Goal: Task Accomplishment & Management: Use online tool/utility

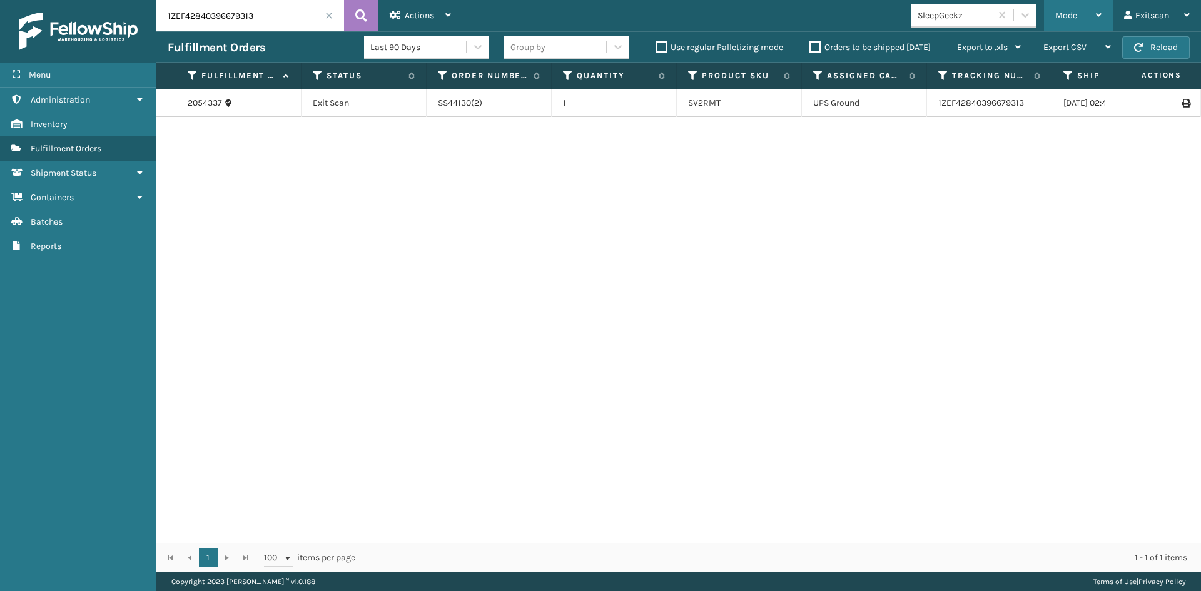
click at [1079, 13] on div "Mode" at bounding box center [1078, 15] width 46 height 31
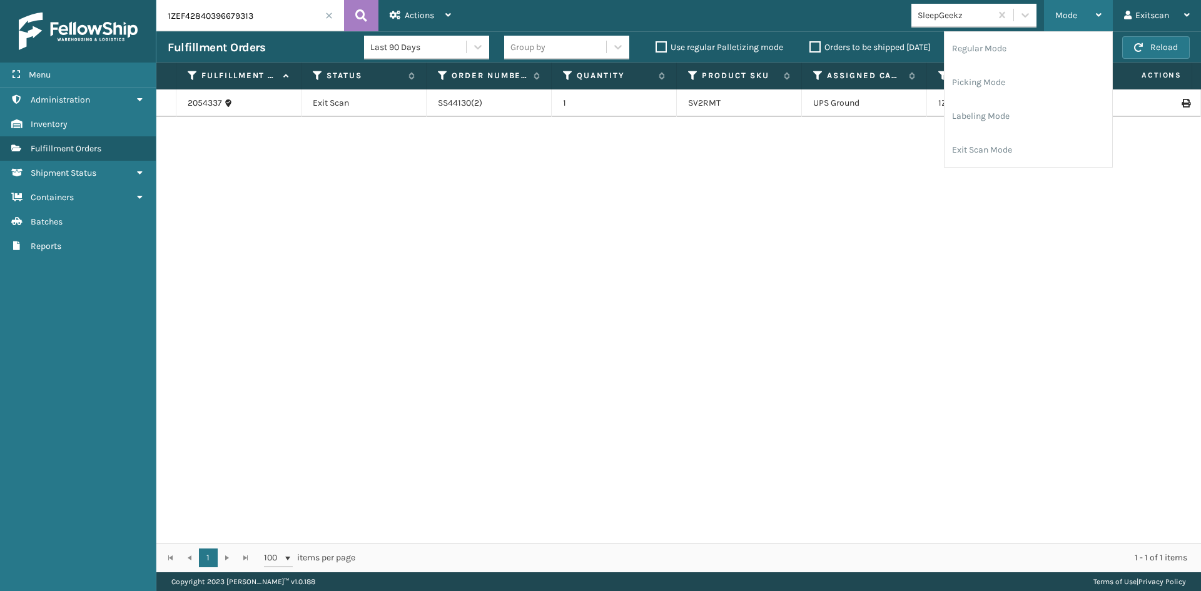
click at [1085, 167] on div "Regular Mode Picking Mode Labeling Mode Exit Scan Mode" at bounding box center [1028, 99] width 169 height 136
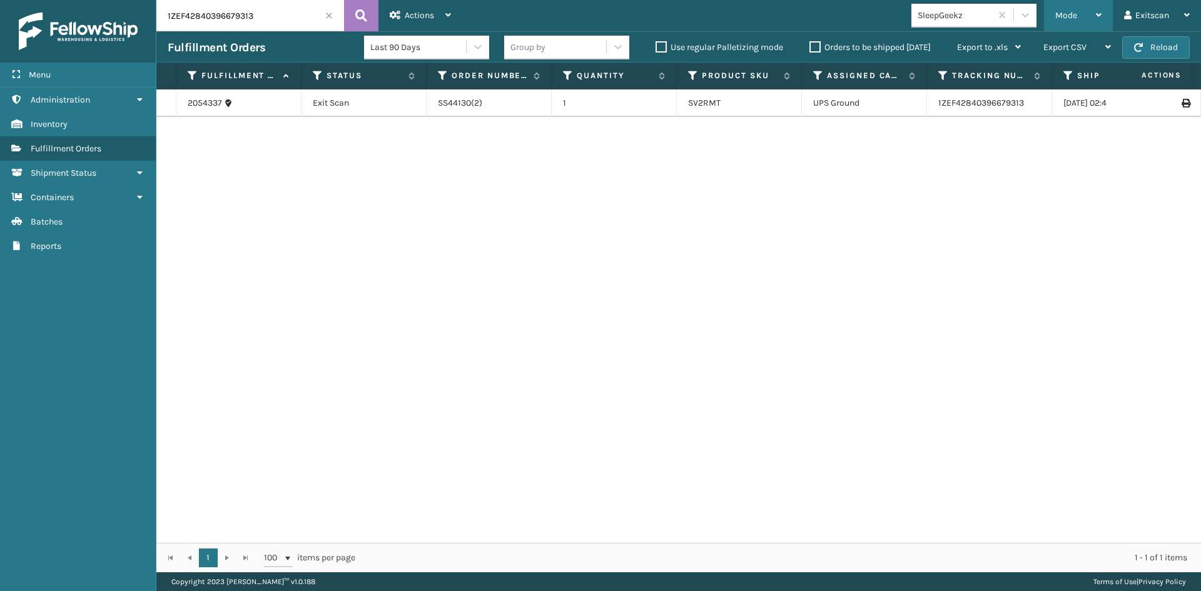
click at [1057, 11] on span "Mode" at bounding box center [1066, 15] width 22 height 11
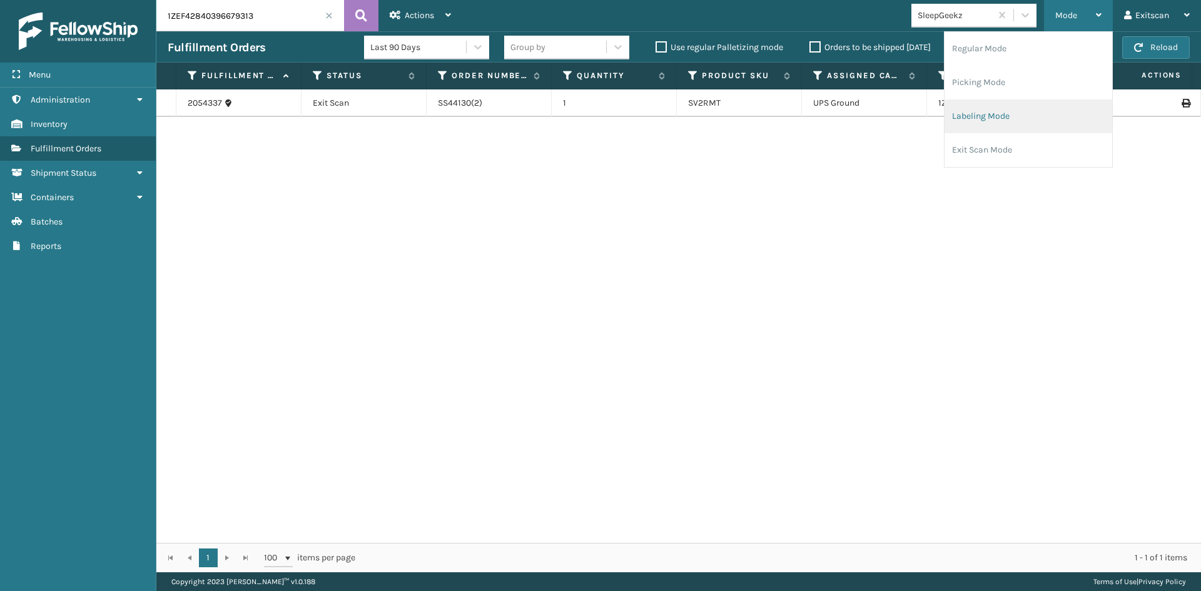
click at [1031, 119] on li "Labeling Mode" at bounding box center [1028, 116] width 168 height 34
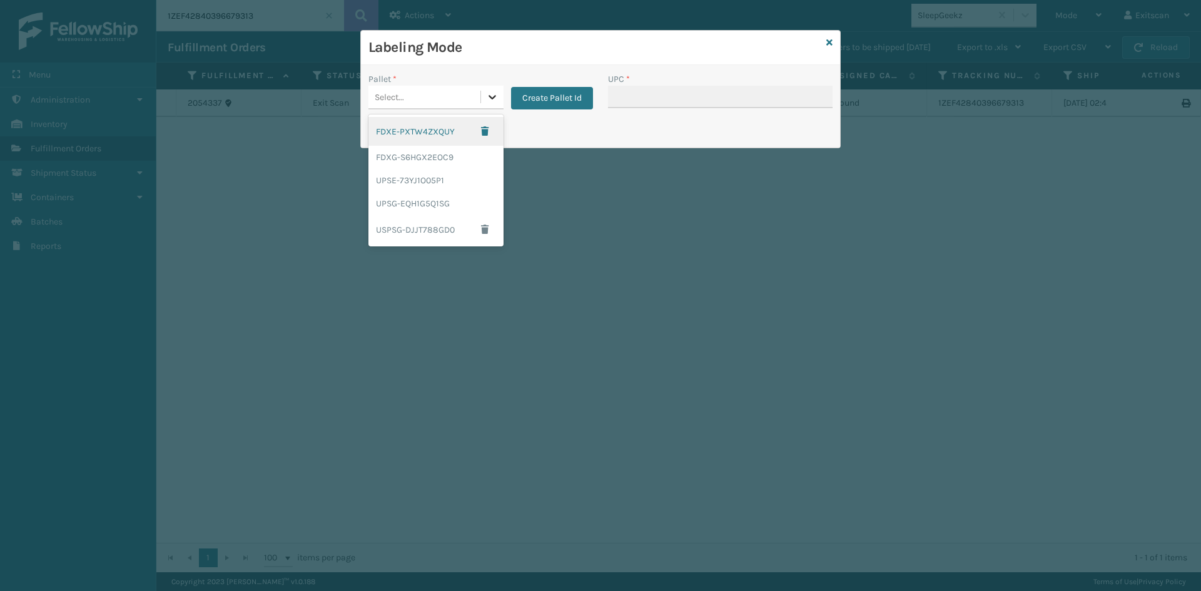
click at [500, 91] on div at bounding box center [492, 97] width 23 height 23
click at [433, 202] on div "UPSG-EQH1G5Q1SG" at bounding box center [435, 203] width 135 height 23
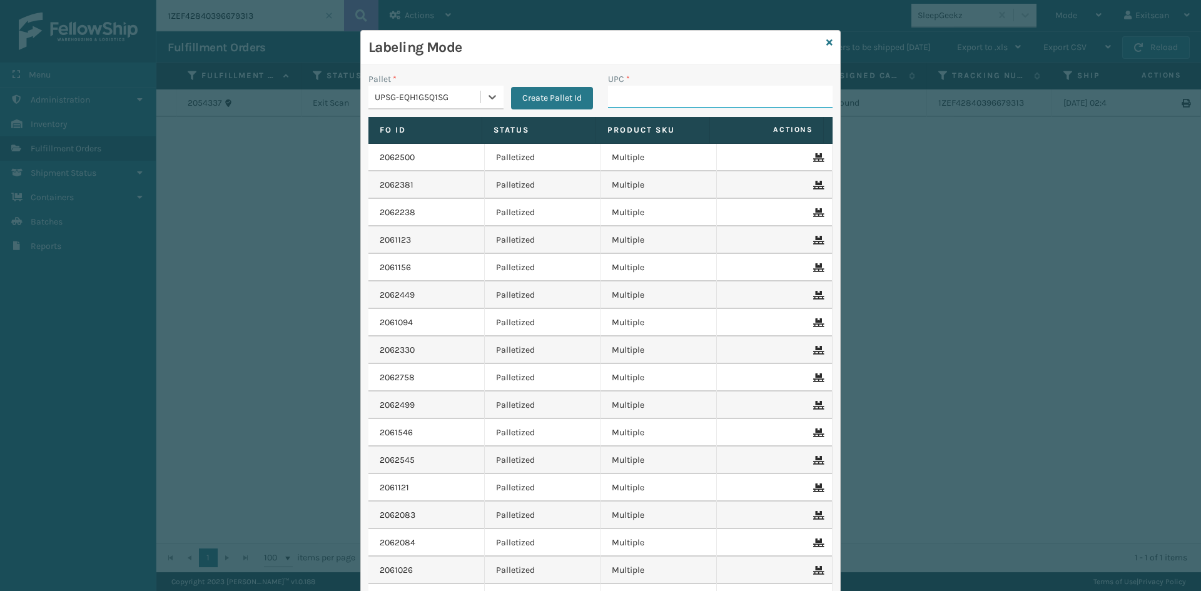
click at [627, 92] on input "UPC *" at bounding box center [720, 97] width 224 height 23
type input "SSSIDERAILS-NLPSERIESX4"
click at [695, 96] on input "UPC *" at bounding box center [720, 97] width 224 height 23
type input "SSSIDERAILS-NLPSERIESX4"
click at [760, 99] on input "SSSIDERAILS-NLPSERIESX4" at bounding box center [709, 97] width 202 height 23
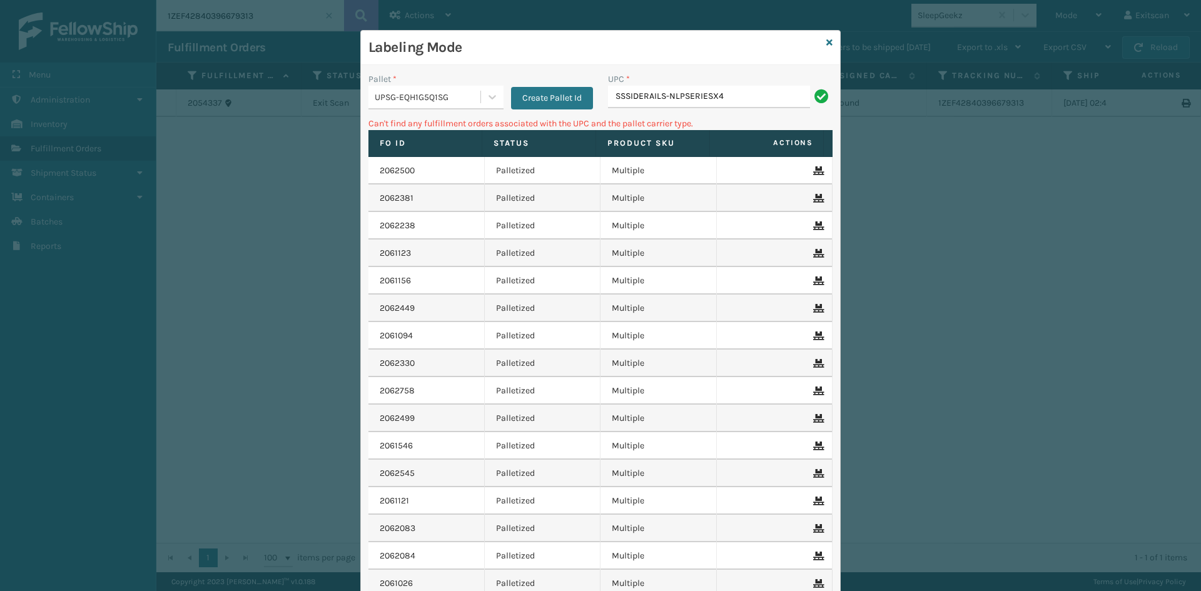
drag, startPoint x: 488, startPoint y: 99, endPoint x: 483, endPoint y: 111, distance: 13.1
click at [488, 100] on icon at bounding box center [492, 97] width 13 height 13
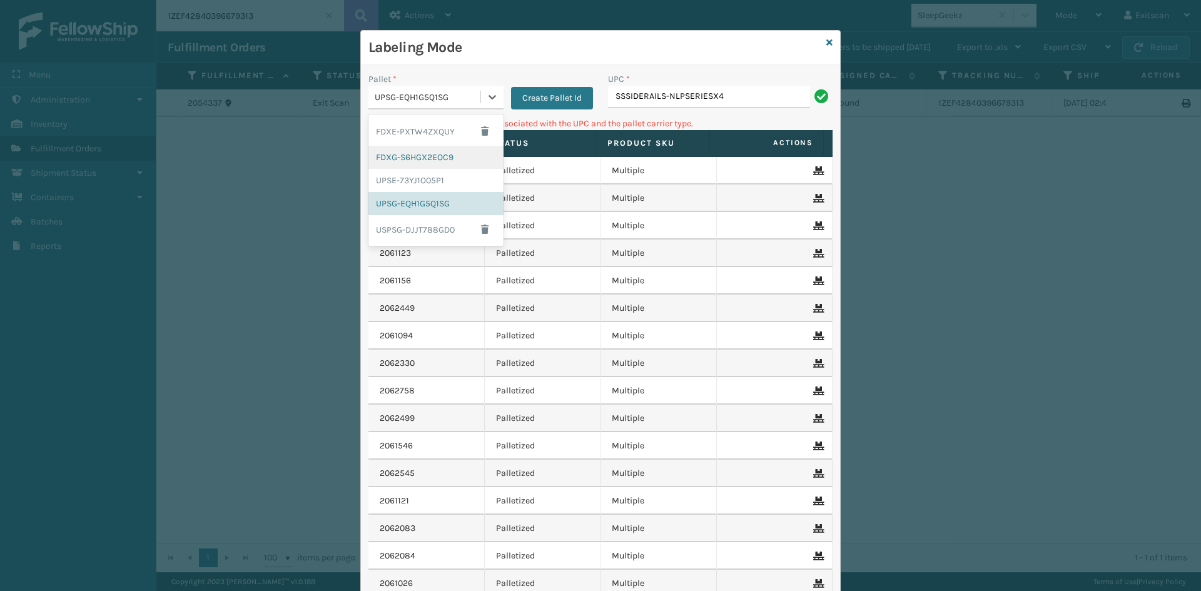
click at [457, 164] on div "FDXG-S6HGX2EOC9" at bounding box center [435, 157] width 135 height 23
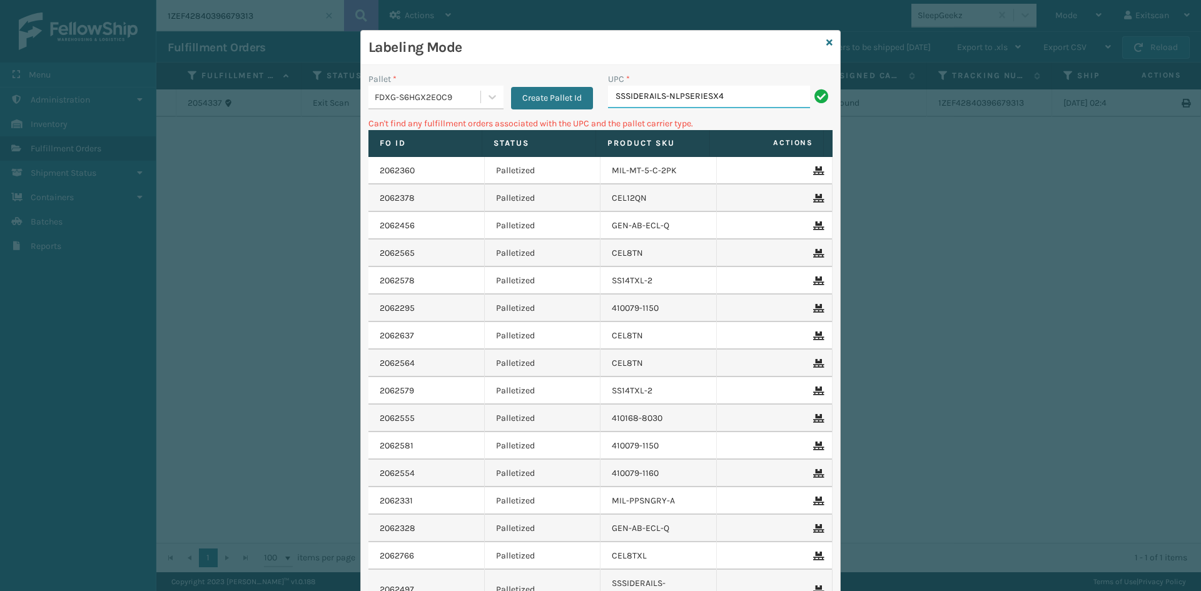
click at [741, 93] on input "SSSIDERAILS-NLPSERIESX4" at bounding box center [709, 97] width 202 height 23
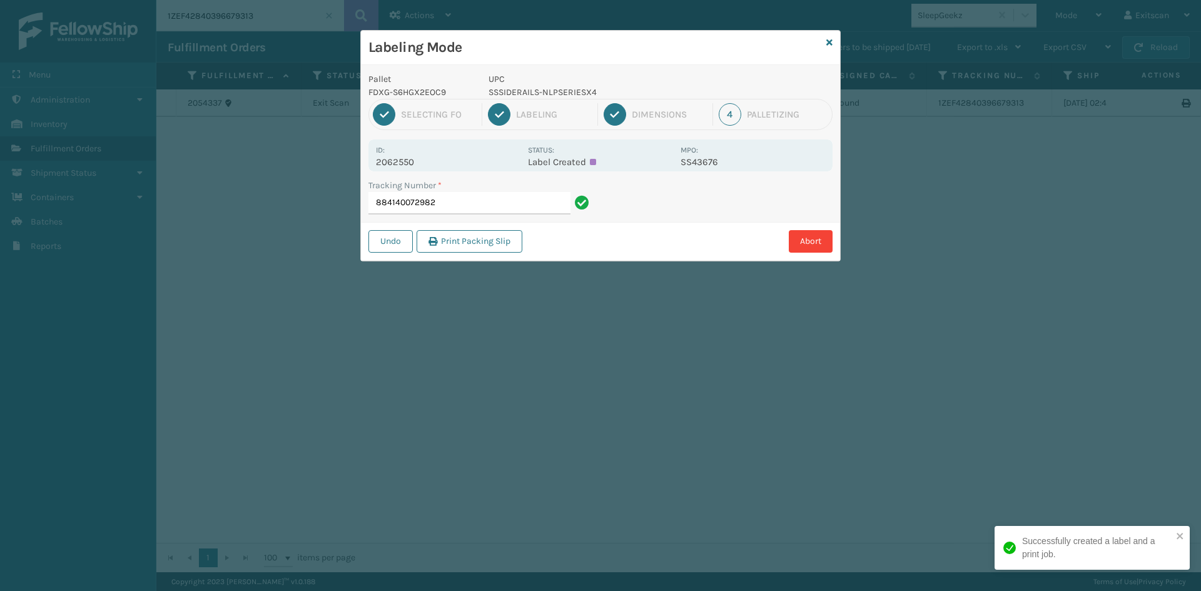
click at [531, 203] on input "884140072982" at bounding box center [469, 203] width 202 height 23
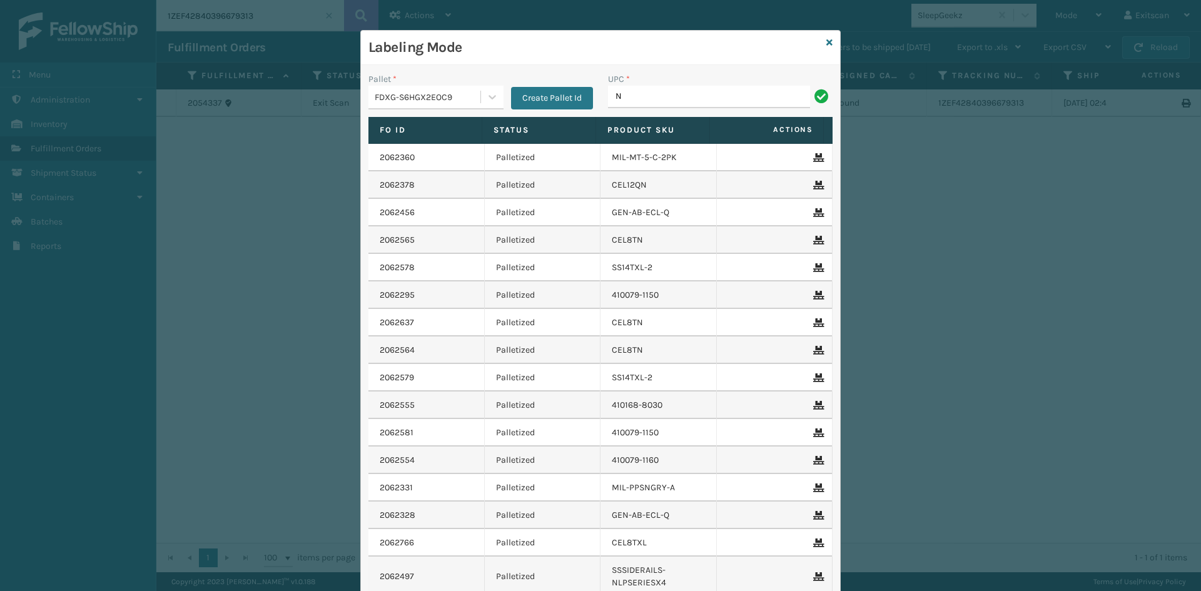
type input "NEFHBBRKT"
